Goal: Use online tool/utility: Use online tool/utility

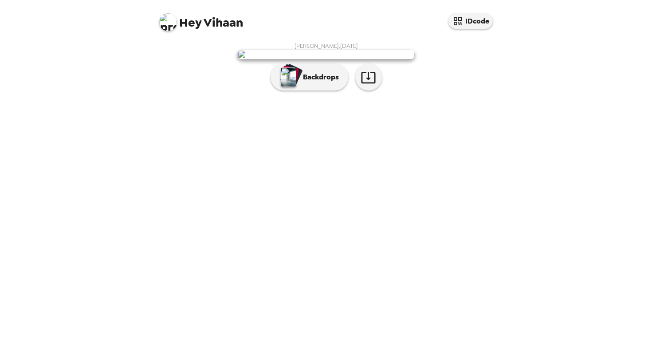
click at [387, 59] on img at bounding box center [325, 55] width 177 height 10
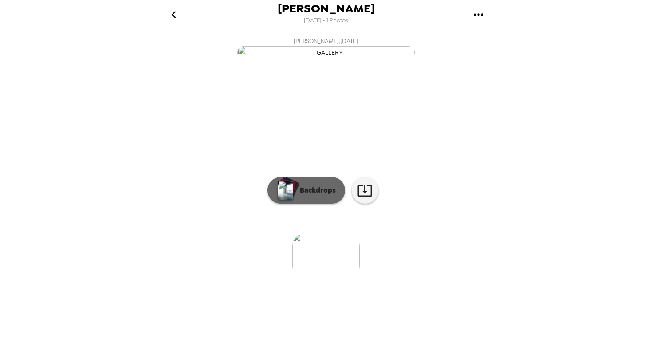
click at [302, 196] on p "Backdrops" at bounding box center [315, 190] width 40 height 11
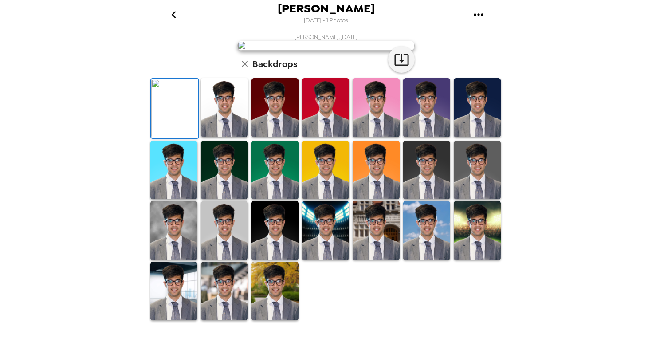
click at [219, 137] on img at bounding box center [224, 107] width 47 height 59
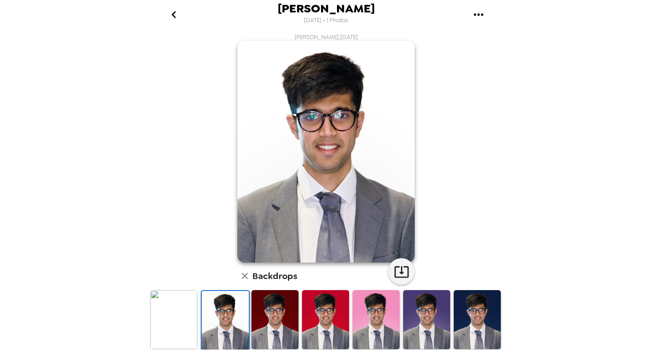
click at [269, 314] on img at bounding box center [274, 319] width 47 height 59
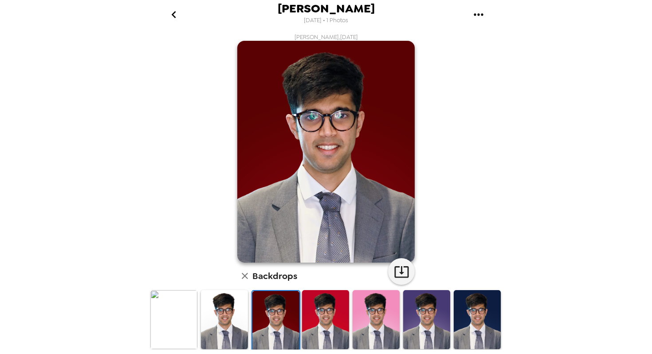
click at [311, 314] on img at bounding box center [325, 319] width 47 height 59
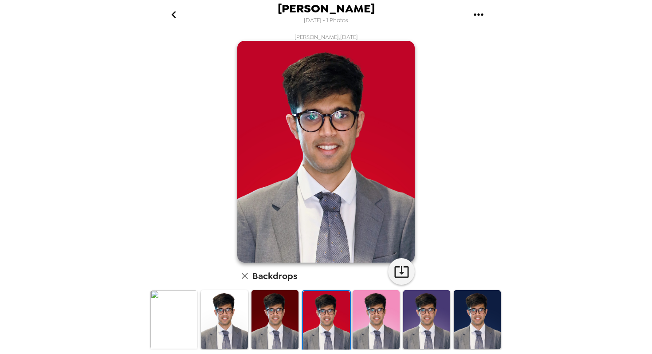
click at [356, 318] on img at bounding box center [376, 319] width 47 height 59
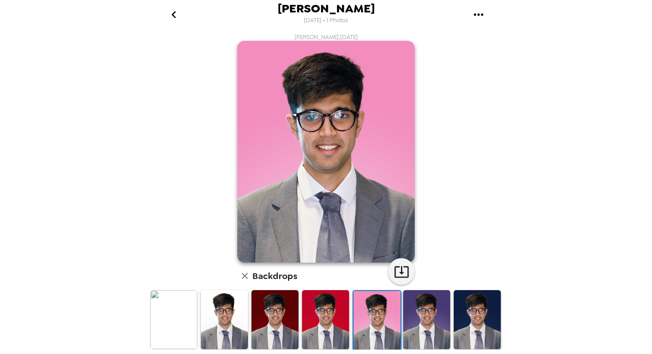
click at [416, 318] on img at bounding box center [426, 319] width 47 height 59
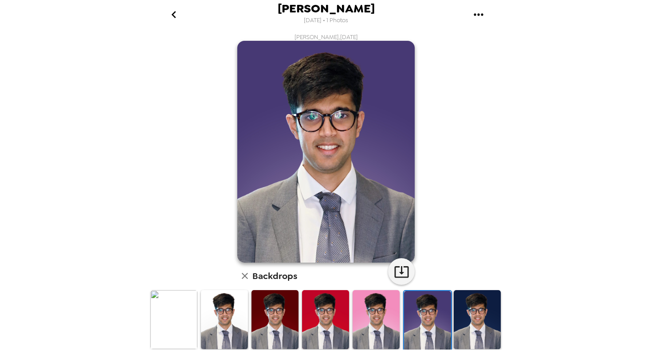
click at [456, 323] on img at bounding box center [477, 319] width 47 height 59
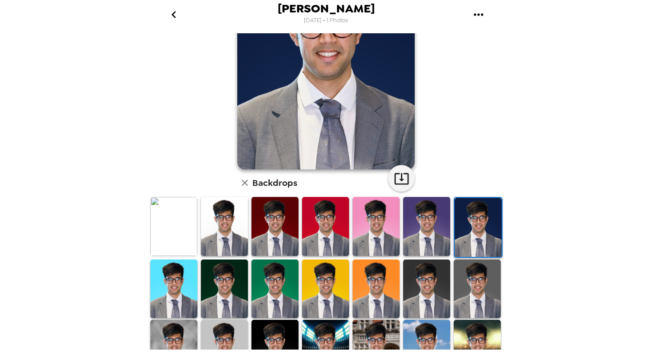
scroll to position [184, 0]
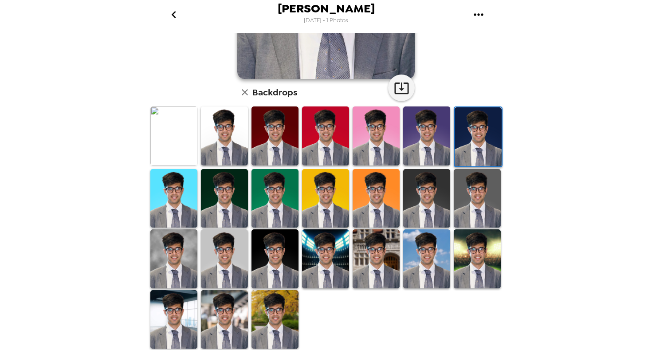
click at [275, 330] on img at bounding box center [274, 319] width 47 height 59
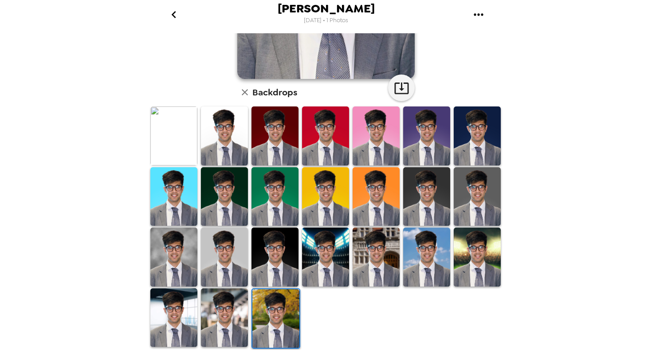
click at [223, 335] on img at bounding box center [224, 317] width 47 height 59
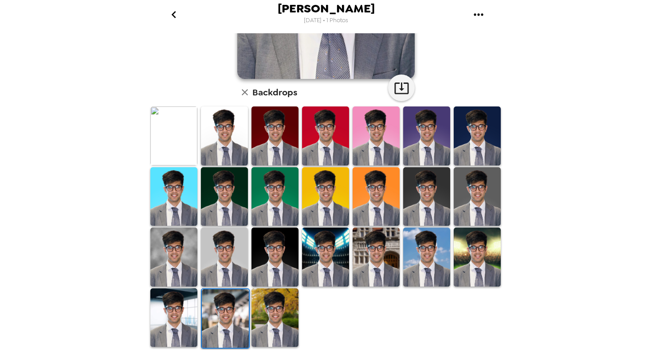
click at [179, 331] on img at bounding box center [173, 317] width 47 height 59
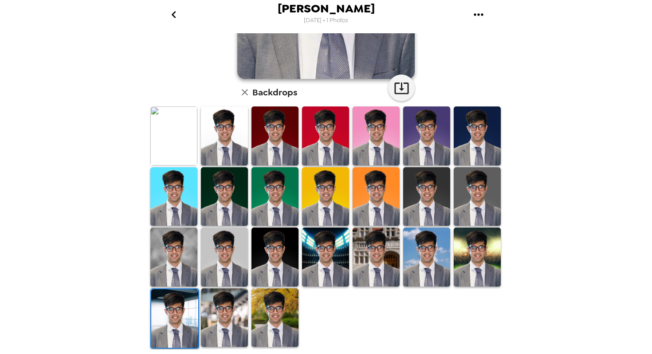
click at [438, 273] on img at bounding box center [426, 257] width 47 height 59
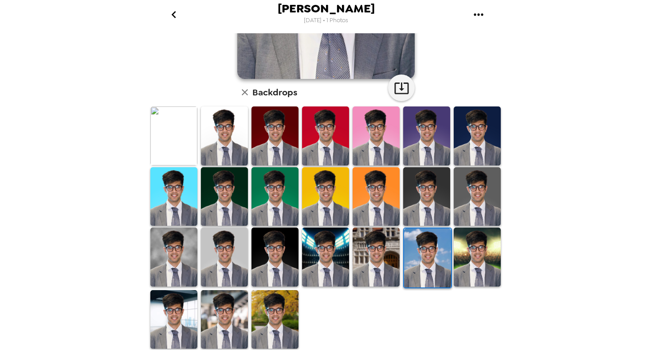
click at [366, 276] on img at bounding box center [376, 257] width 47 height 59
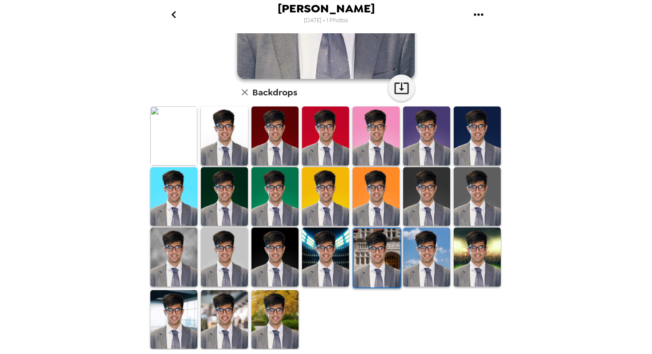
click at [244, 253] on img at bounding box center [224, 257] width 47 height 59
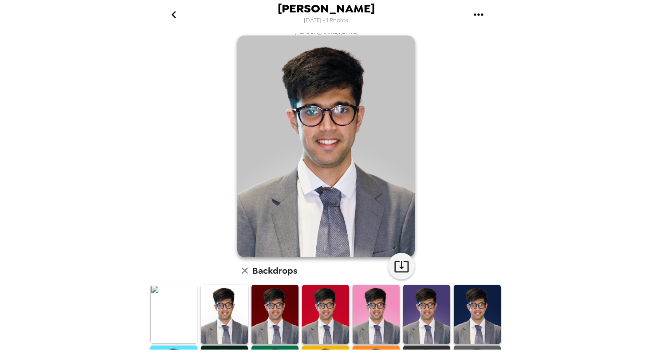
scroll to position [4, 0]
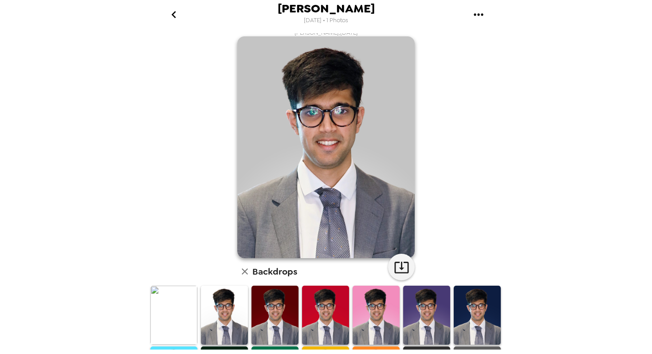
click at [240, 311] on img at bounding box center [224, 315] width 47 height 59
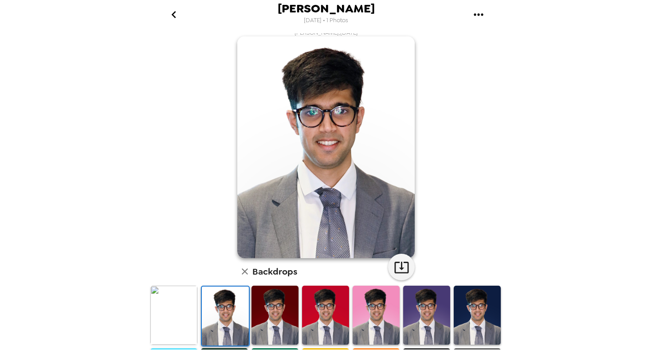
click at [173, 319] on img at bounding box center [173, 315] width 47 height 59
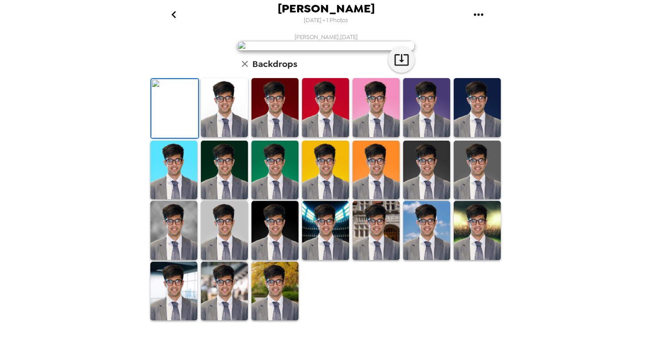
click at [478, 15] on icon "gallery menu" at bounding box center [478, 14] width 9 height 2
click at [238, 322] on div at bounding box center [326, 177] width 652 height 354
click at [230, 137] on img at bounding box center [224, 107] width 47 height 59
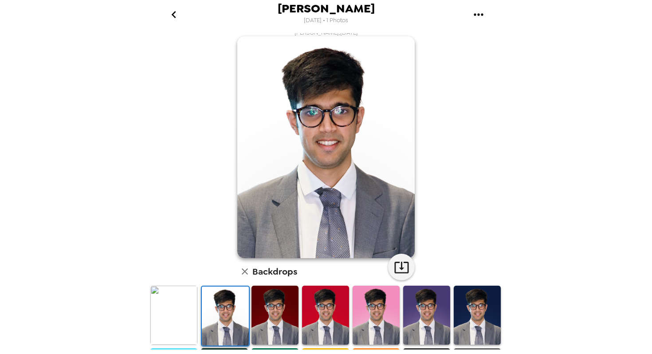
click at [181, 320] on img at bounding box center [173, 315] width 47 height 59
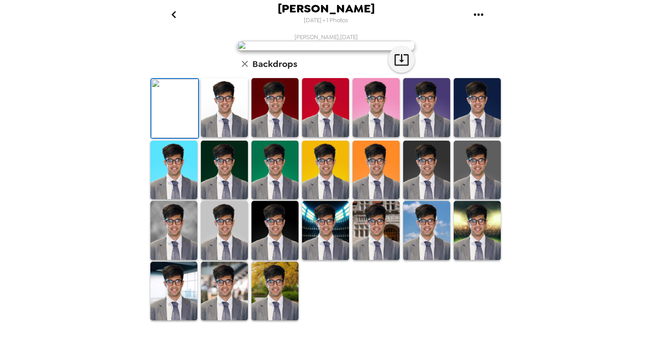
click at [479, 9] on icon "gallery menu" at bounding box center [479, 15] width 14 height 14
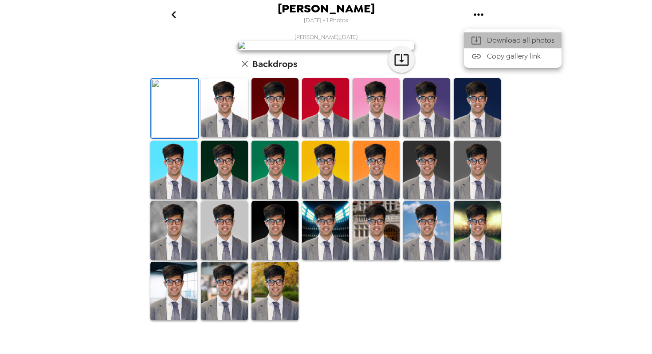
click at [478, 45] on icon at bounding box center [476, 40] width 11 height 11
